Goal: Task Accomplishment & Management: Manage account settings

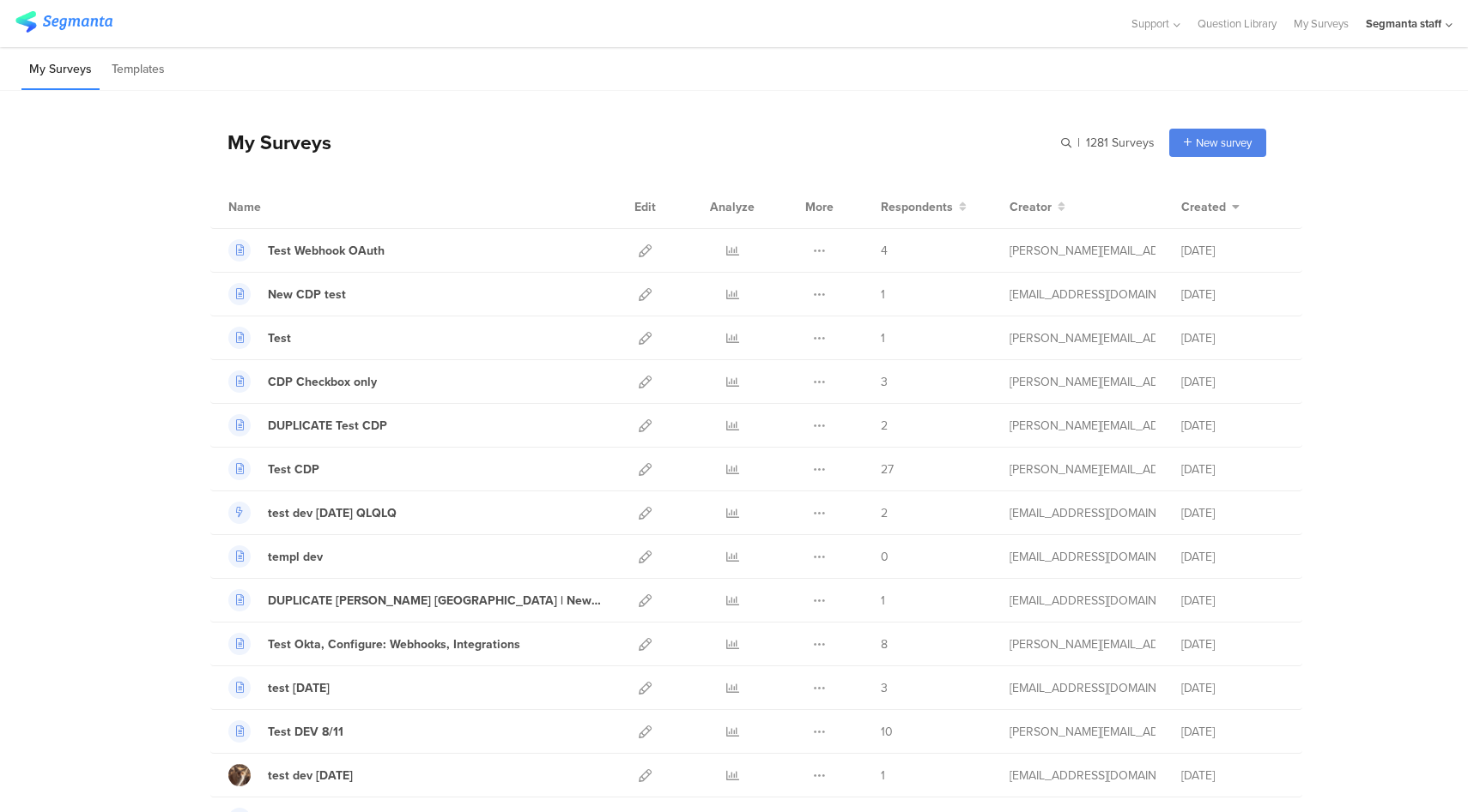
click at [1425, 30] on div "Segmanta staff" at bounding box center [1403, 23] width 75 height 16
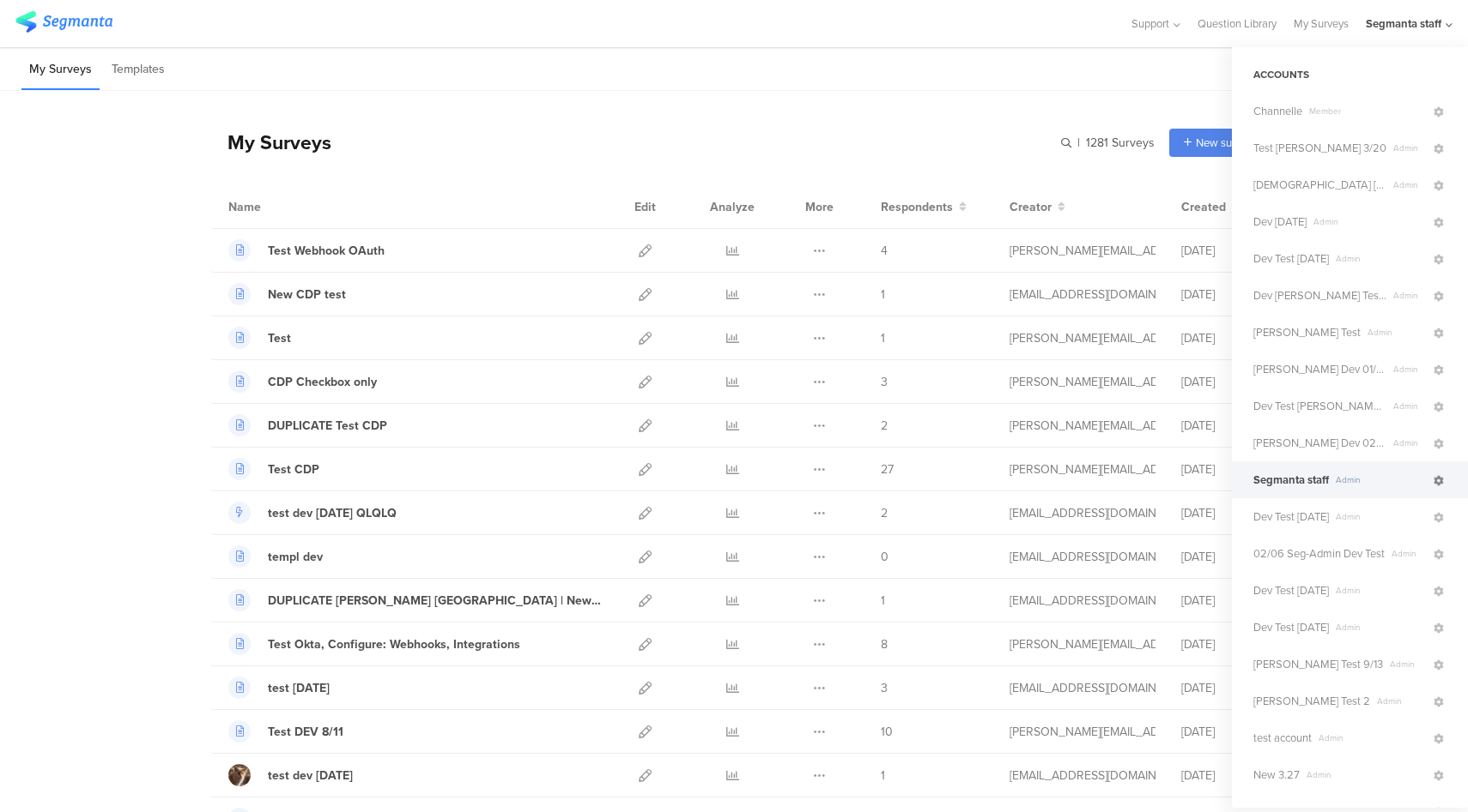
click at [1434, 483] on icon at bounding box center [1438, 480] width 10 height 10
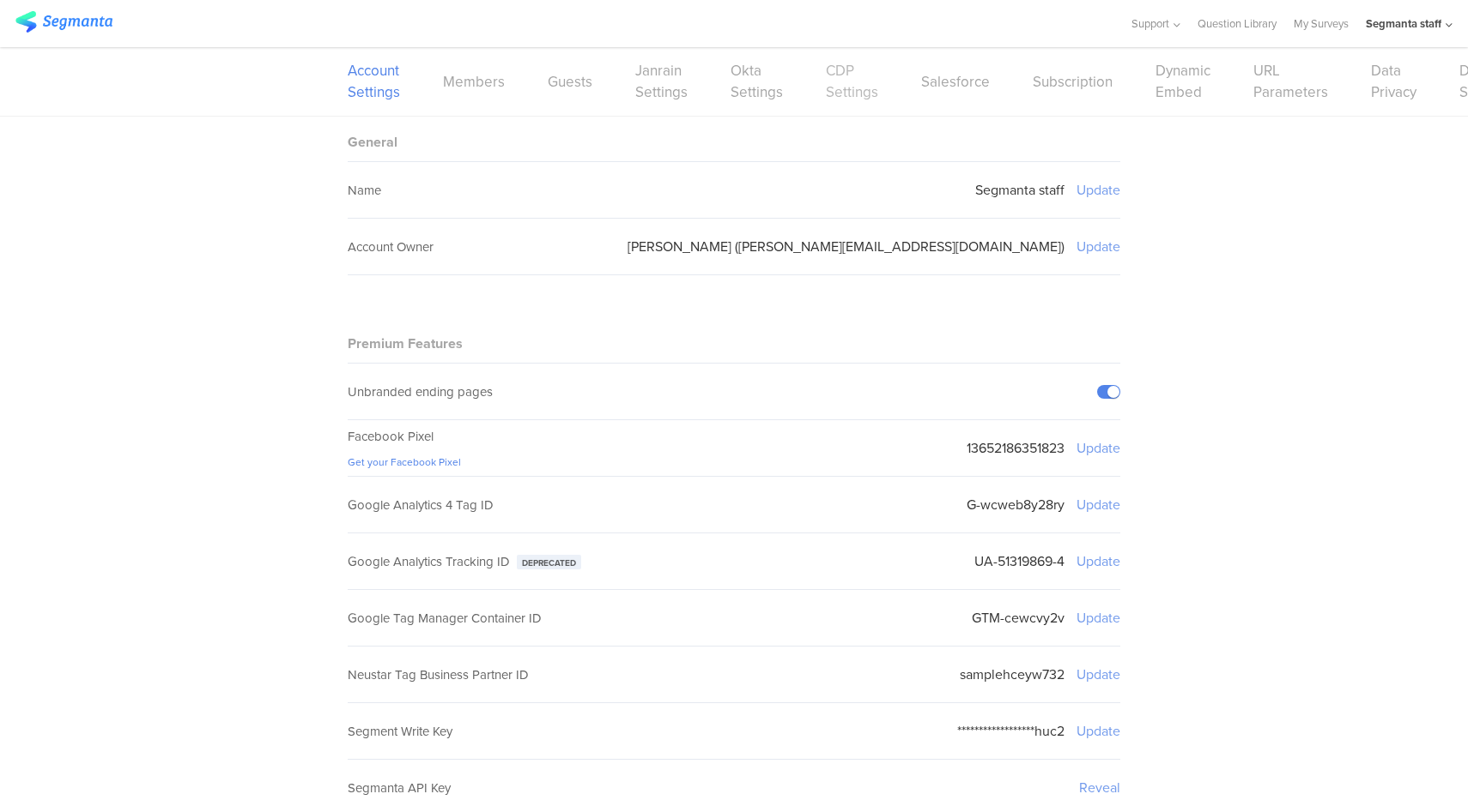
click at [835, 90] on link "CDP Settings" at bounding box center [852, 82] width 52 height 43
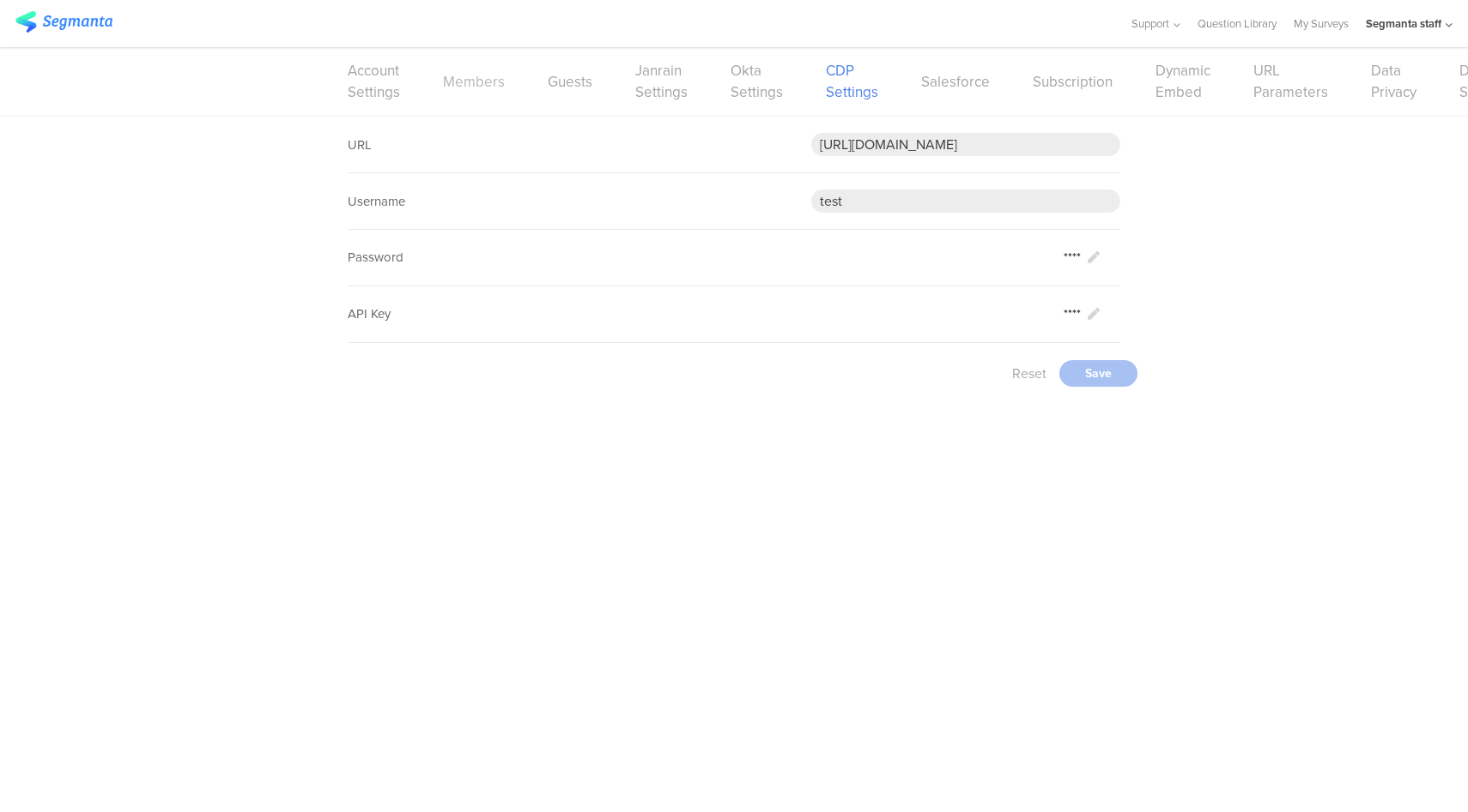
click at [464, 82] on link "Members" at bounding box center [473, 82] width 62 height 22
